Goal: Task Accomplishment & Management: Manage account settings

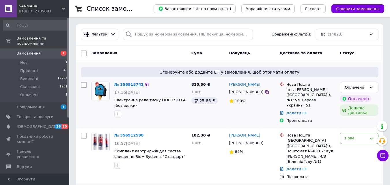
click at [128, 85] on link "№ 356915742" at bounding box center [128, 84] width 29 height 4
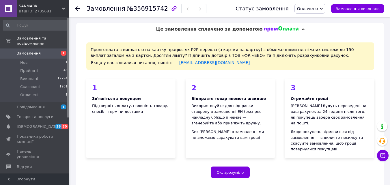
click at [323, 8] on icon at bounding box center [321, 9] width 3 height 3
click at [318, 21] on li "Прийнято" at bounding box center [310, 20] width 30 height 9
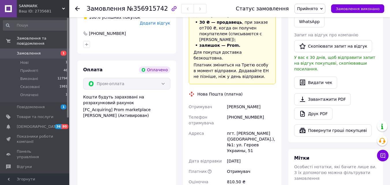
scroll to position [346, 0]
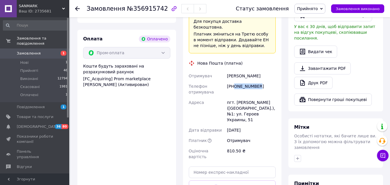
drag, startPoint x: 234, startPoint y: 62, endPoint x: 255, endPoint y: 63, distance: 20.8
click at [255, 81] on div "[PHONE_NUMBER]" at bounding box center [251, 89] width 51 height 16
copy div "0985957531"
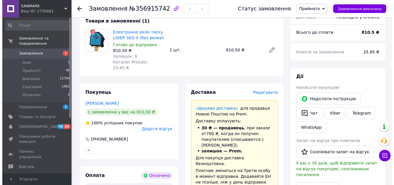
scroll to position [173, 0]
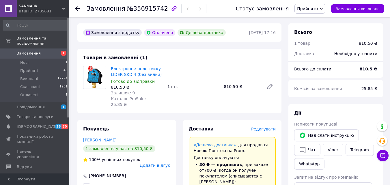
click at [265, 127] on span "Редагувати" at bounding box center [263, 129] width 25 height 5
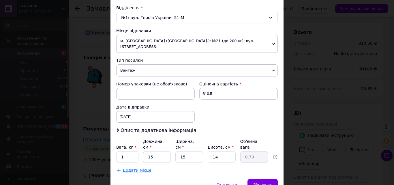
scroll to position [198, 0]
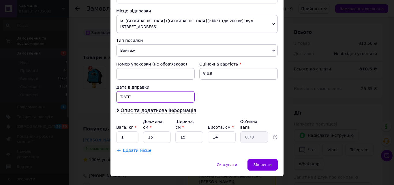
click at [141, 91] on div "[DATE] < 2025 > < Август > Пн Вт Ср Чт Пт Сб Вс 28 29 30 31 1 2 3 4 5 6 7 8 9 1…" at bounding box center [155, 97] width 78 height 12
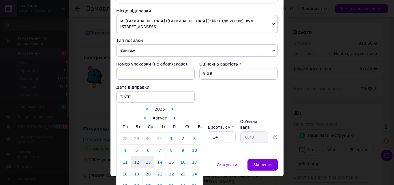
click at [150, 156] on link "13" at bounding box center [148, 162] width 11 height 12
type input "[DATE]"
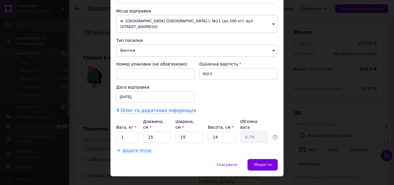
click at [140, 108] on span "Опис та додаткова інформація" at bounding box center [159, 111] width 76 height 6
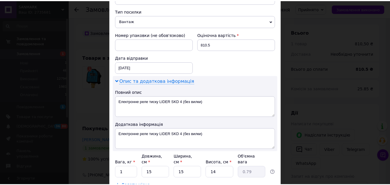
scroll to position [256, 0]
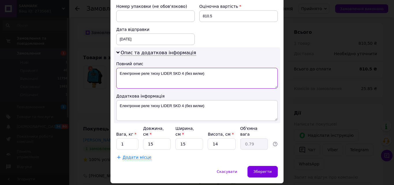
drag, startPoint x: 122, startPoint y: 68, endPoint x: 218, endPoint y: 72, distance: 95.9
click at [218, 72] on textarea "Електронне реле тиску LIDER SKD 4 (без вилки)" at bounding box center [197, 78] width 162 height 21
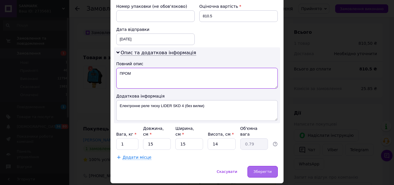
type textarea "ПРОМ"
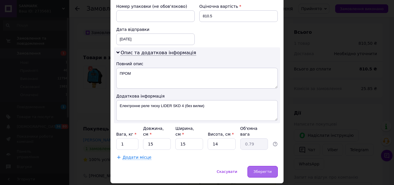
click at [263, 169] on span "Зберегти" at bounding box center [263, 171] width 18 height 4
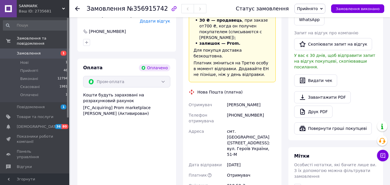
scroll to position [346, 0]
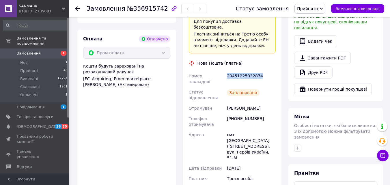
drag, startPoint x: 227, startPoint y: 52, endPoint x: 259, endPoint y: 53, distance: 31.2
click at [259, 71] on div "20451225332874" at bounding box center [251, 79] width 51 height 16
copy div "20451225332874"
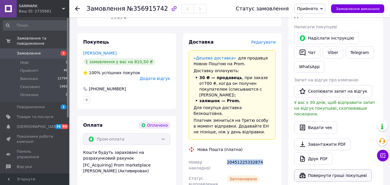
scroll to position [260, 0]
click at [311, 47] on button "Чат" at bounding box center [307, 53] width 26 height 12
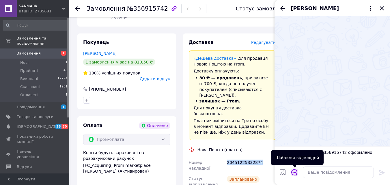
click at [292, 173] on icon "Відкрити шаблони відповідей" at bounding box center [294, 172] width 6 height 6
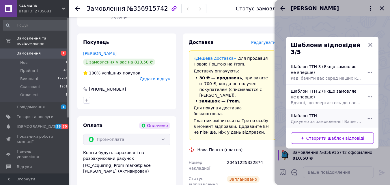
click at [302, 113] on div "Шаблон ТТН Дякуємо за замовлення! Ваше замовлення буде відправлено сьогодні. Бу…" at bounding box center [325, 118] width 75 height 16
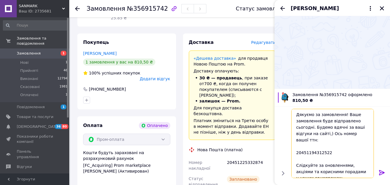
drag, startPoint x: 295, startPoint y: 146, endPoint x: 328, endPoint y: 147, distance: 32.3
click at [328, 147] on textarea "Дякуємо за замовлення! Ваше замовлення буде відправлено сьогодні. Будемо вдячні…" at bounding box center [332, 143] width 83 height 69
paste textarea "225332874"
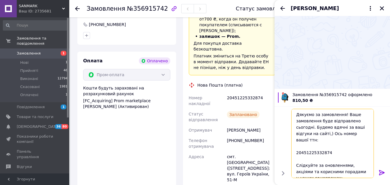
scroll to position [301, 0]
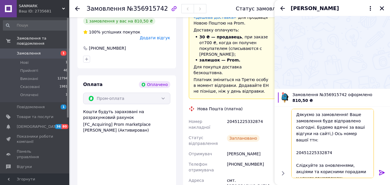
type textarea "Дякуємо за замовлення! Ваше замовлення буде відправлено сьогодні. Будемо вдячні…"
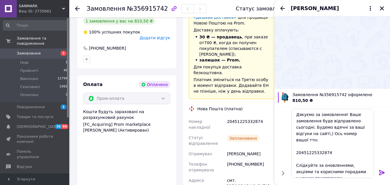
click at [381, 173] on icon at bounding box center [381, 172] width 7 height 7
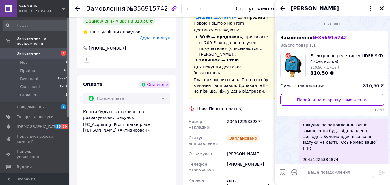
click at [27, 51] on span "Замовлення" at bounding box center [29, 53] width 24 height 5
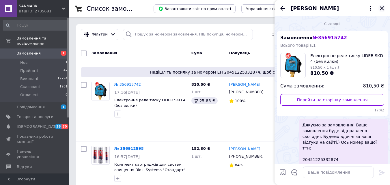
click at [382, 9] on icon "Закрити" at bounding box center [382, 8] width 4 height 4
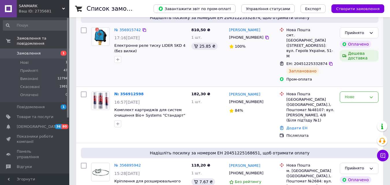
scroll to position [58, 0]
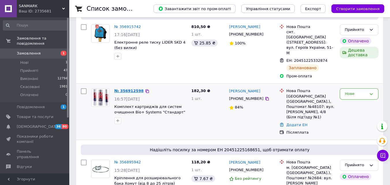
click at [129, 89] on link "№ 356912598" at bounding box center [128, 91] width 29 height 4
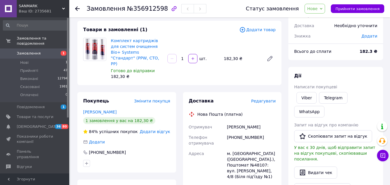
scroll to position [58, 0]
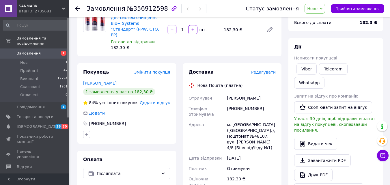
click at [240, 103] on div "[PHONE_NUMBER]" at bounding box center [251, 111] width 51 height 16
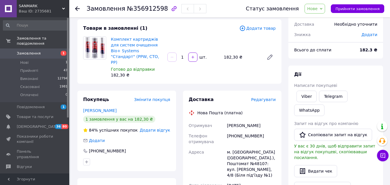
scroll to position [29, 0]
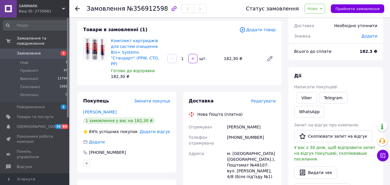
click at [30, 51] on span "Замовлення" at bounding box center [29, 53] width 24 height 5
